Goal: Understand site structure: Grasp the organization and layout of the website

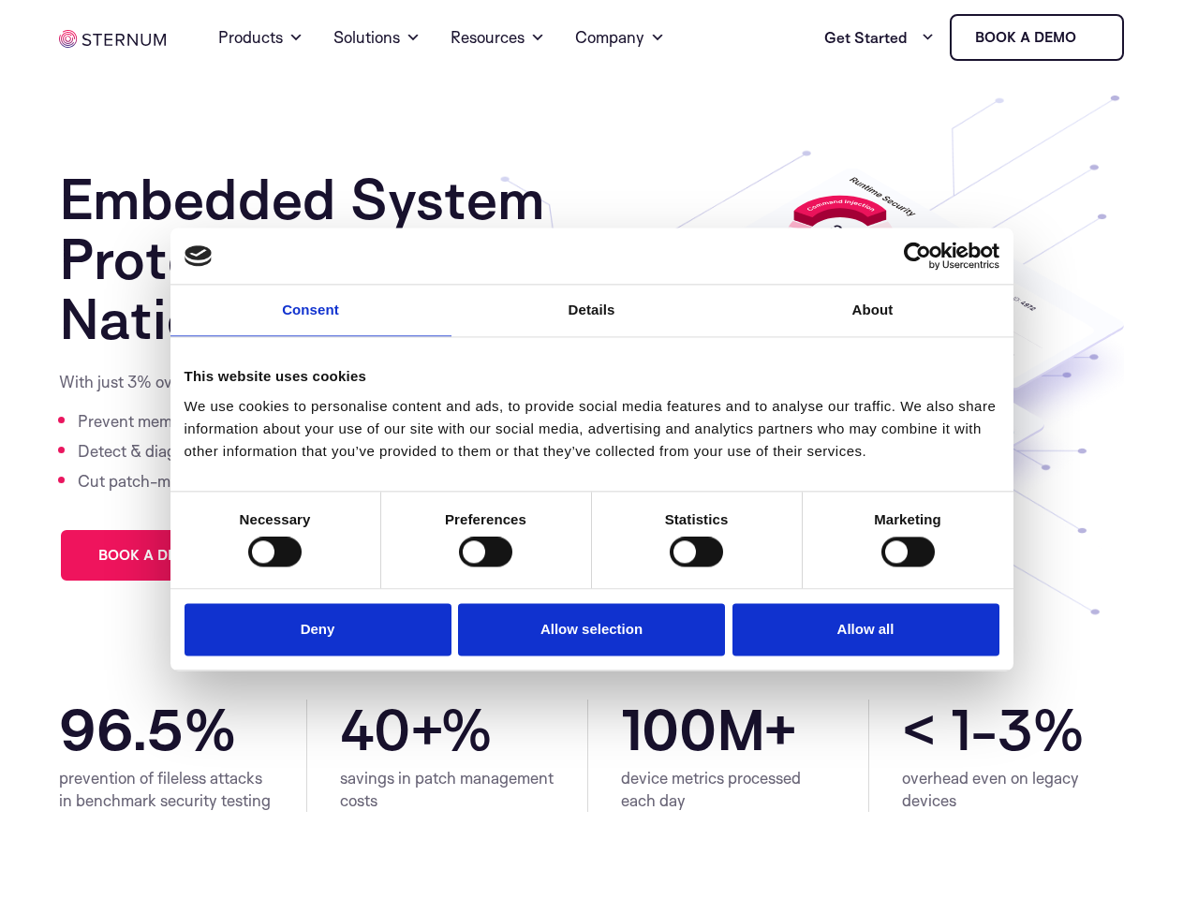
click at [311, 322] on link "Consent" at bounding box center [310, 311] width 281 height 52
click at [592, 322] on link "Details" at bounding box center [592, 311] width 281 height 52
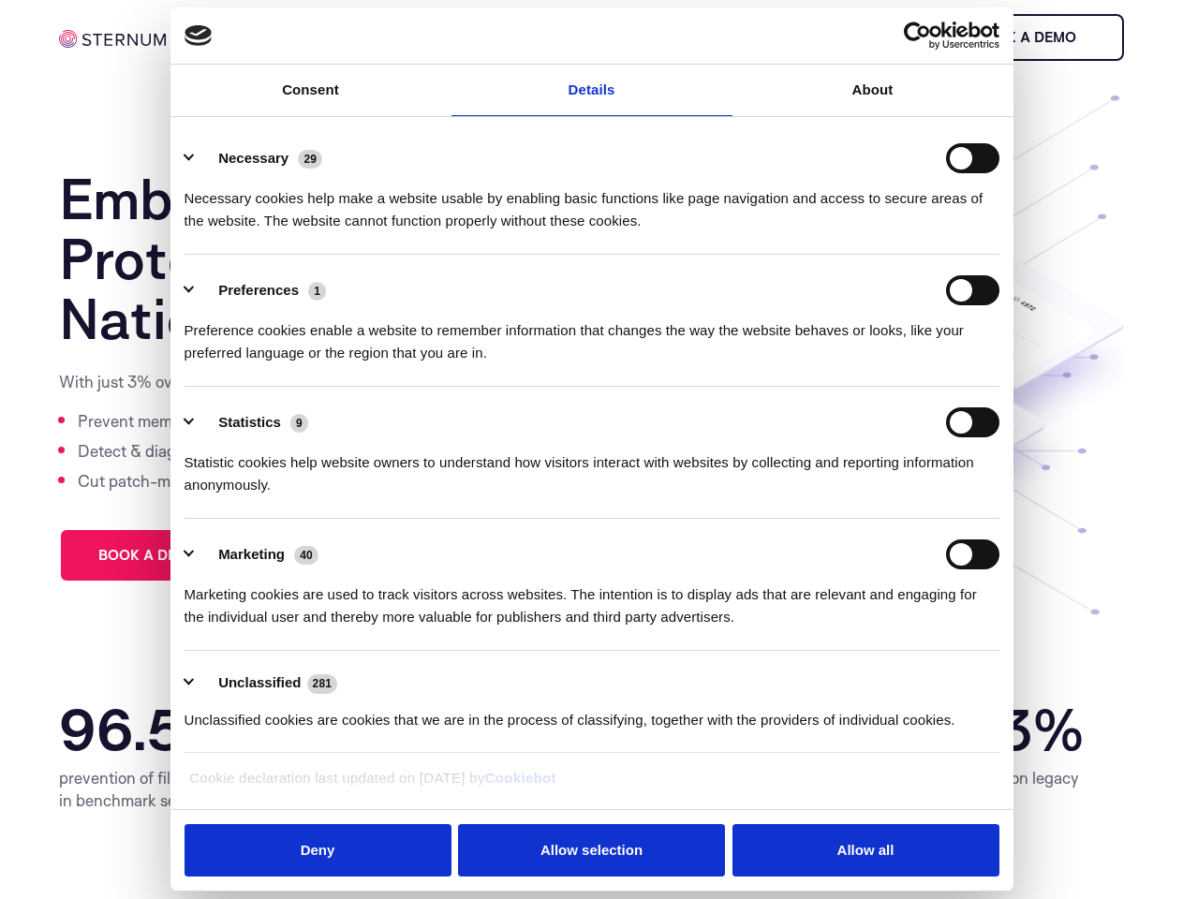
click at [873, 232] on div "Necessary cookies help make a website usable by enabling basic functions like p…" at bounding box center [592, 202] width 815 height 59
click at [274, 496] on div "Statistic cookies help website owners to understand how visitors interact with …" at bounding box center [592, 466] width 815 height 59
click at [485, 496] on div "Statistic cookies help website owners to understand how visitors interact with …" at bounding box center [592, 466] width 815 height 59
click at [696, 496] on div "Statistic cookies help website owners to understand how visitors interact with …" at bounding box center [592, 466] width 815 height 59
click at [908, 496] on div "Statistic cookies help website owners to understand how visitors interact with …" at bounding box center [592, 466] width 815 height 59
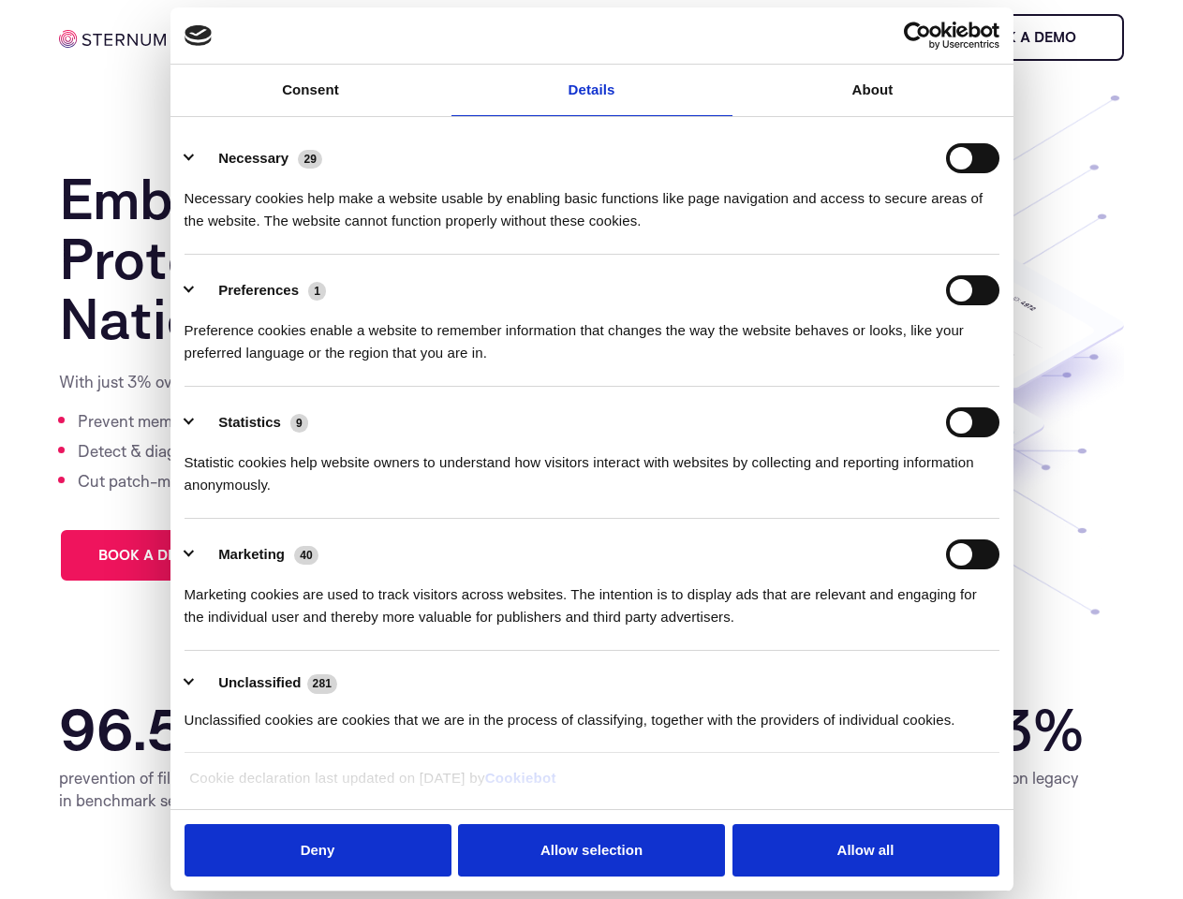
click at [322, 628] on li "Marketing 40 Marketing cookies are used to track visitors across websites. The …" at bounding box center [592, 585] width 815 height 132
click at [592, 628] on li "Marketing 40 Marketing cookies are used to track visitors across websites. The …" at bounding box center [592, 585] width 815 height 132
click at [861, 628] on li "Marketing 40 Marketing cookies are used to track visitors across websites. The …" at bounding box center [592, 585] width 815 height 132
